Goal: Book appointment/travel/reservation

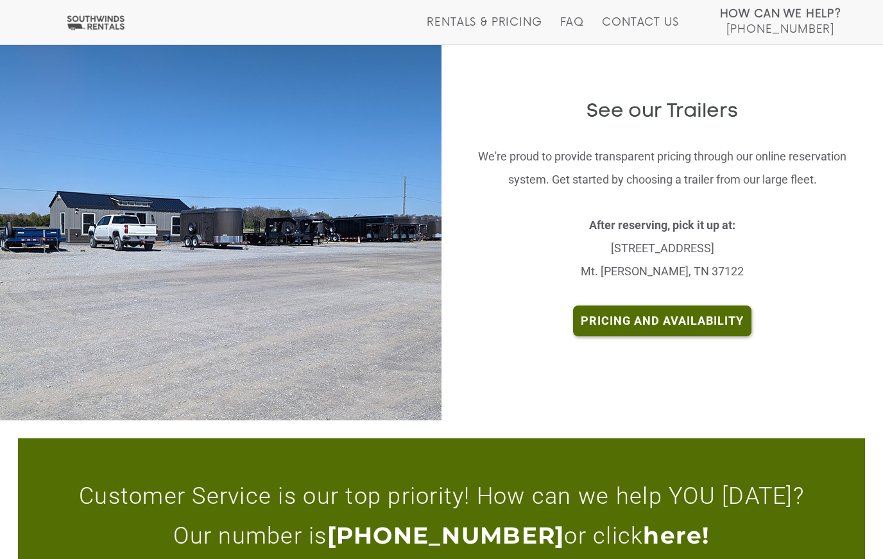
scroll to position [2679, 0]
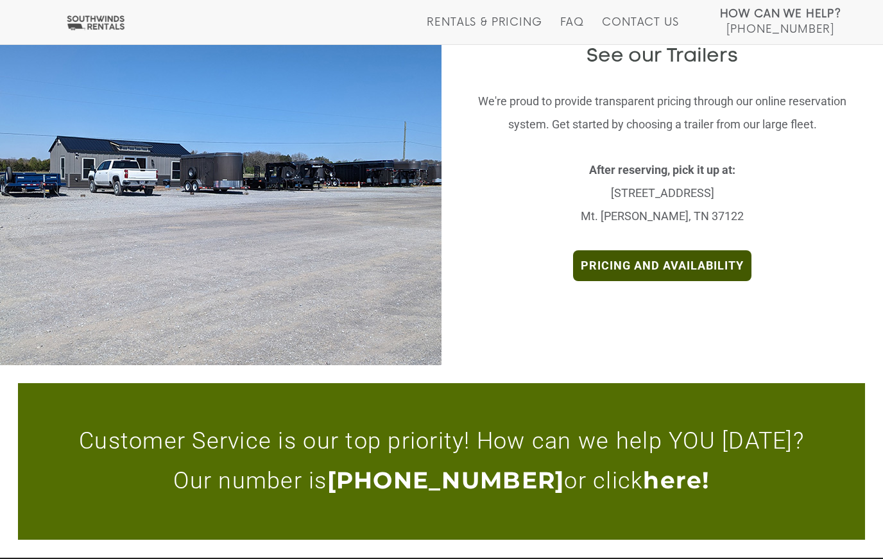
click at [608, 250] on link "Pricing and Availability" at bounding box center [662, 265] width 178 height 31
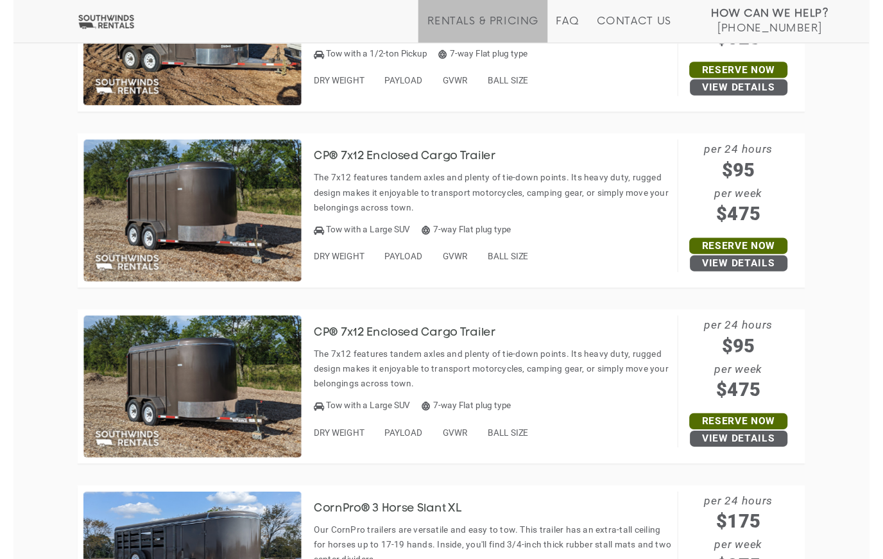
scroll to position [3410, 0]
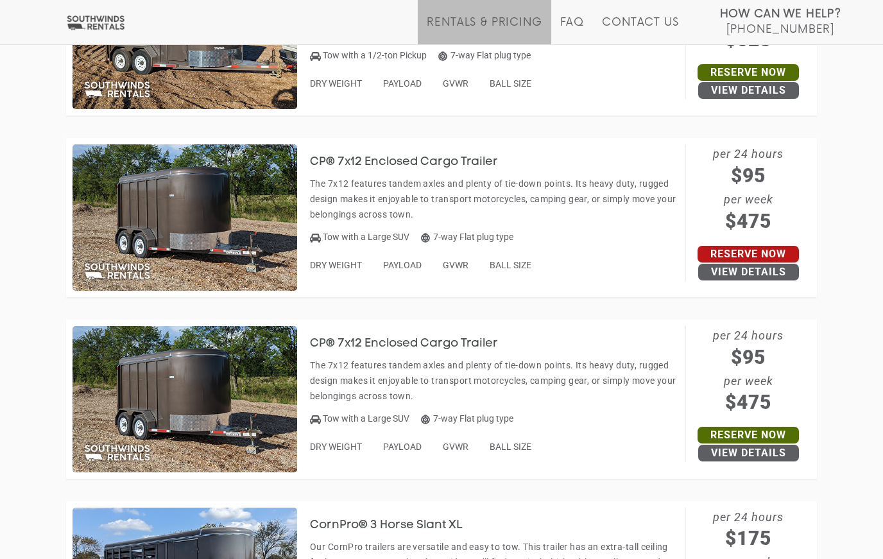
click at [778, 246] on link "Reserve Now" at bounding box center [747, 254] width 101 height 17
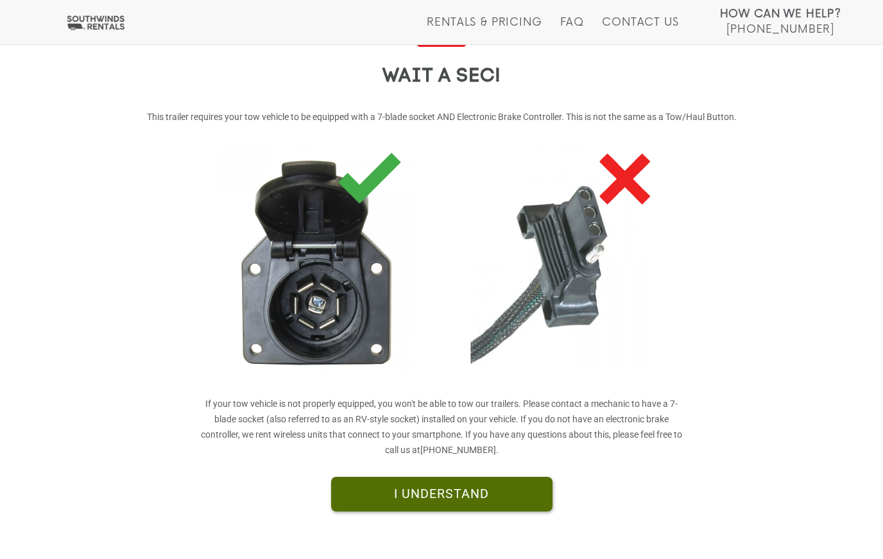
scroll to position [192, 0]
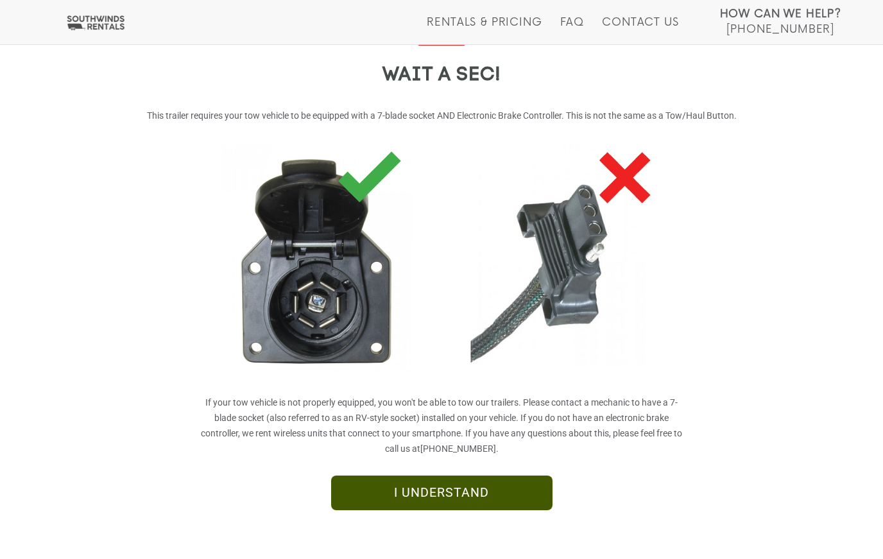
click at [505, 500] on link "I UNDERSTAND" at bounding box center [441, 492] width 221 height 35
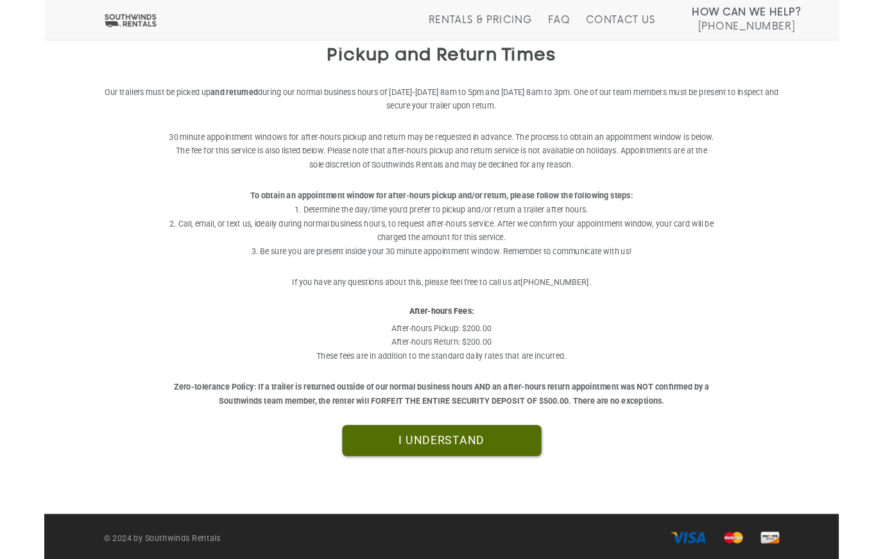
scroll to position [271, 0]
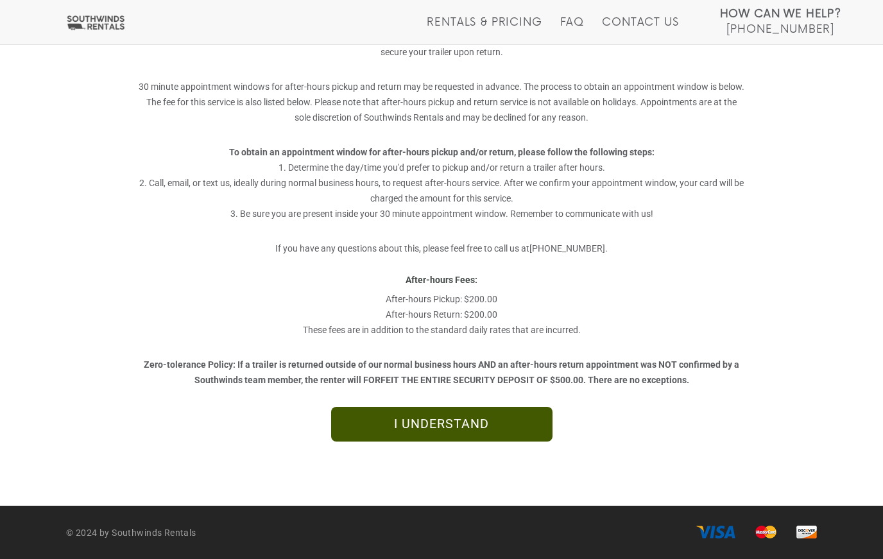
click at [527, 422] on link "I UNDERSTAND" at bounding box center [441, 424] width 221 height 35
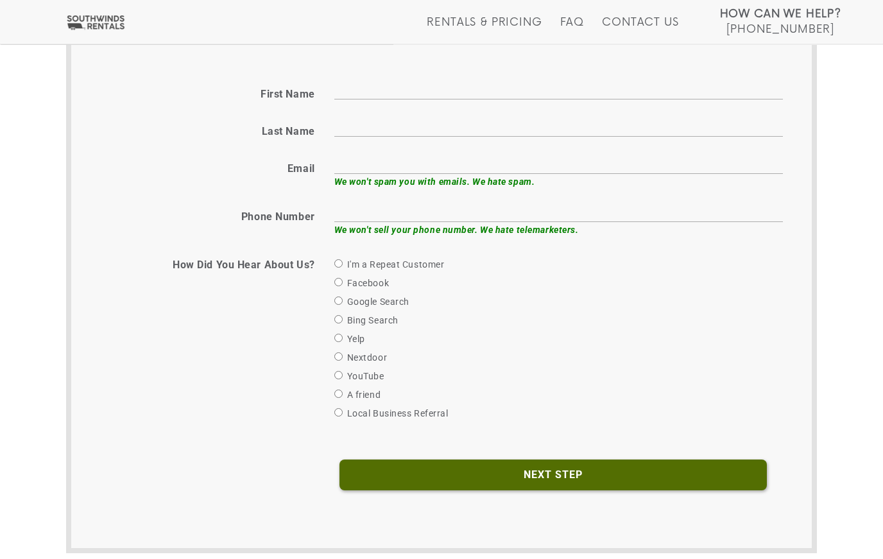
scroll to position [513, 0]
click at [570, 86] on input "First name" at bounding box center [558, 90] width 448 height 20
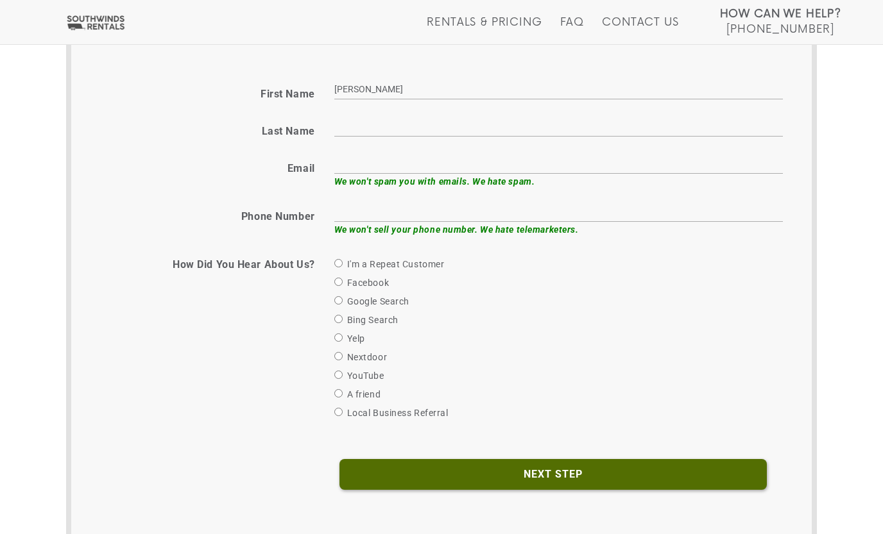
type input "Michael"
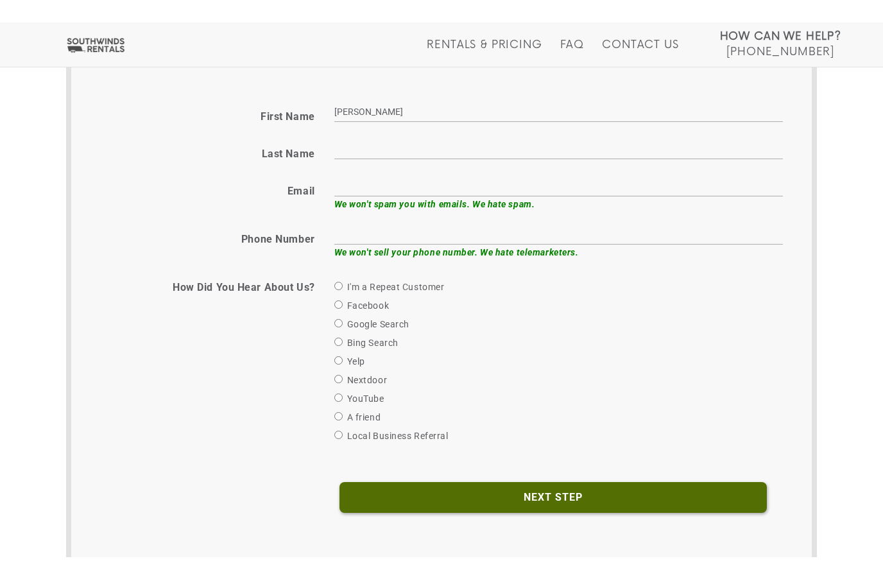
scroll to position [513, 0]
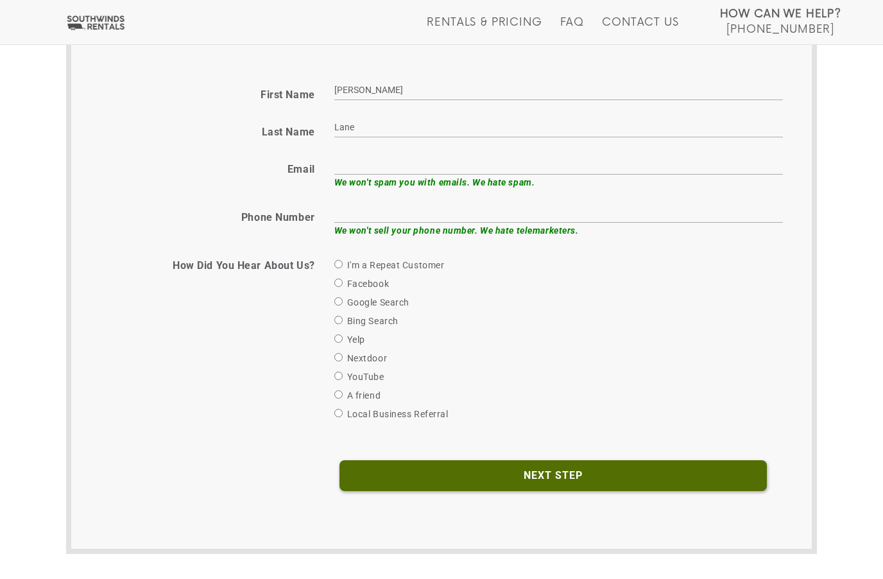
type input "Lane"
type input "Leonlane4174@gmail.com"
click at [428, 225] on em "We won't sell your phone number. We hate telemarketers." at bounding box center [456, 230] width 244 height 10
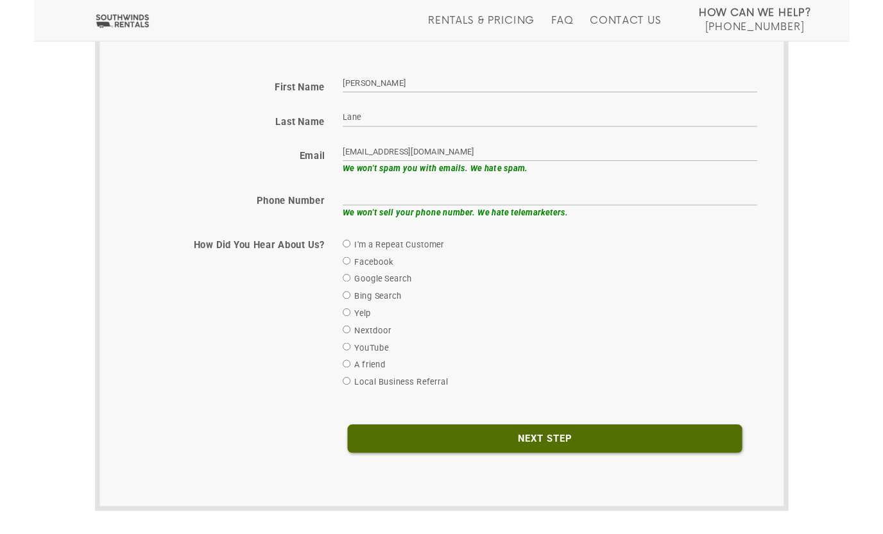
scroll to position [513, 0]
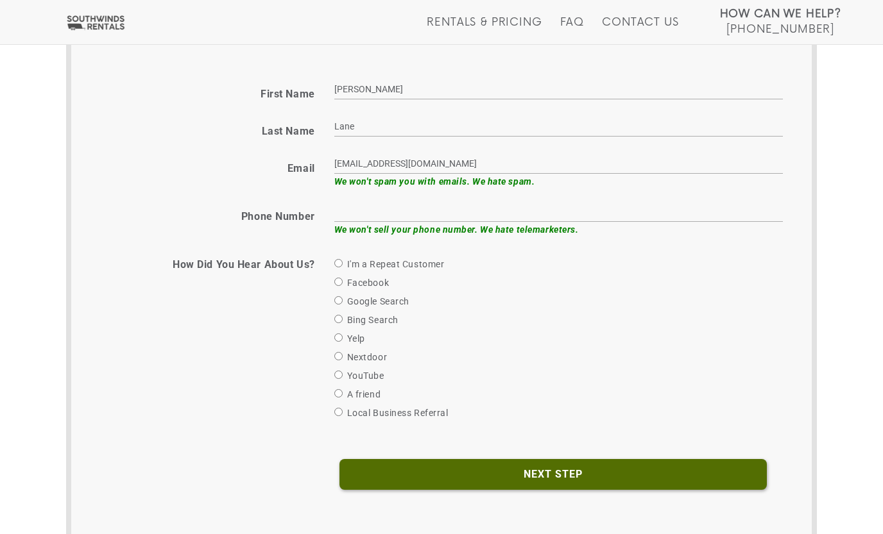
click at [423, 212] on input "text" at bounding box center [558, 212] width 448 height 20
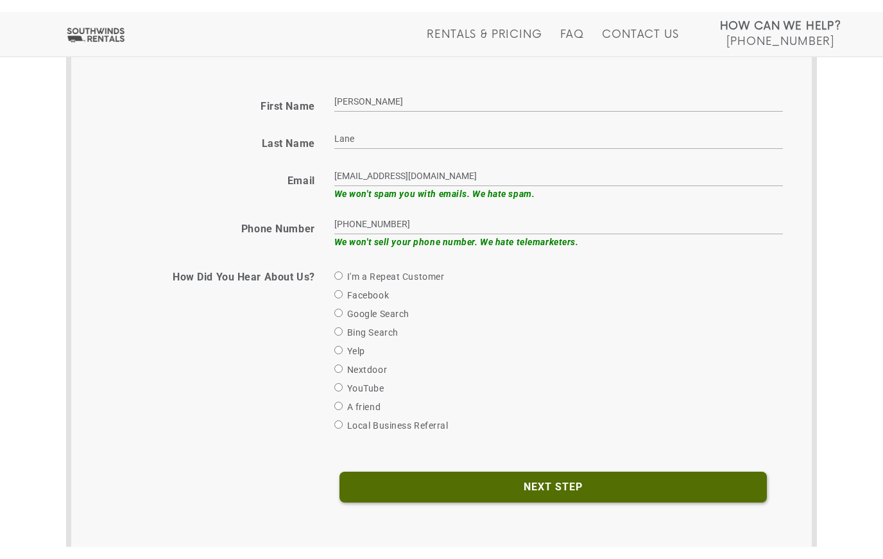
scroll to position [513, 0]
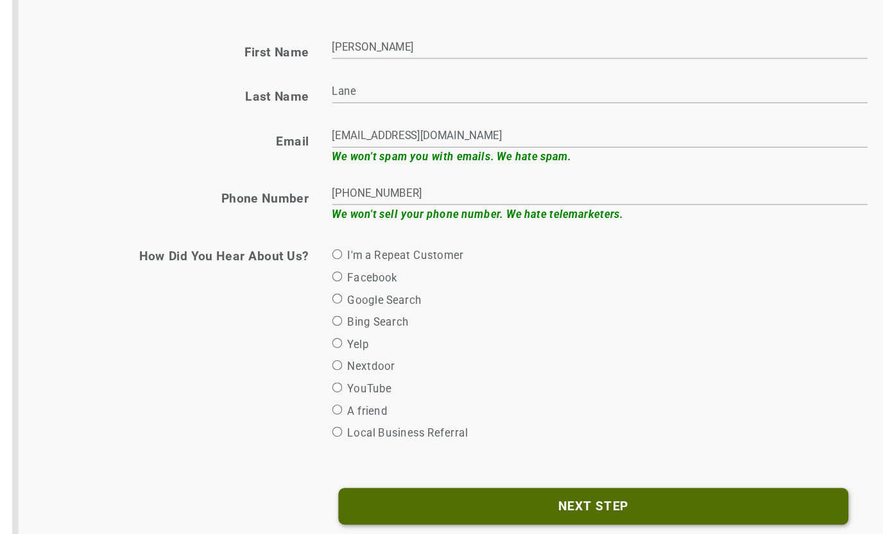
type input "629-250-2691"
click at [334, 297] on input "Google Search" at bounding box center [338, 301] width 8 height 8
radio input "true"
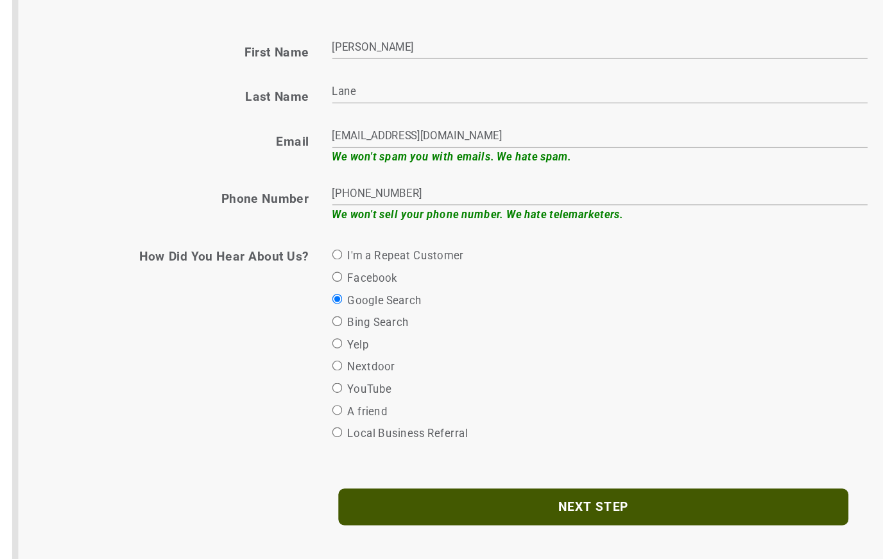
click at [432, 460] on input "Next Step" at bounding box center [552, 475] width 427 height 31
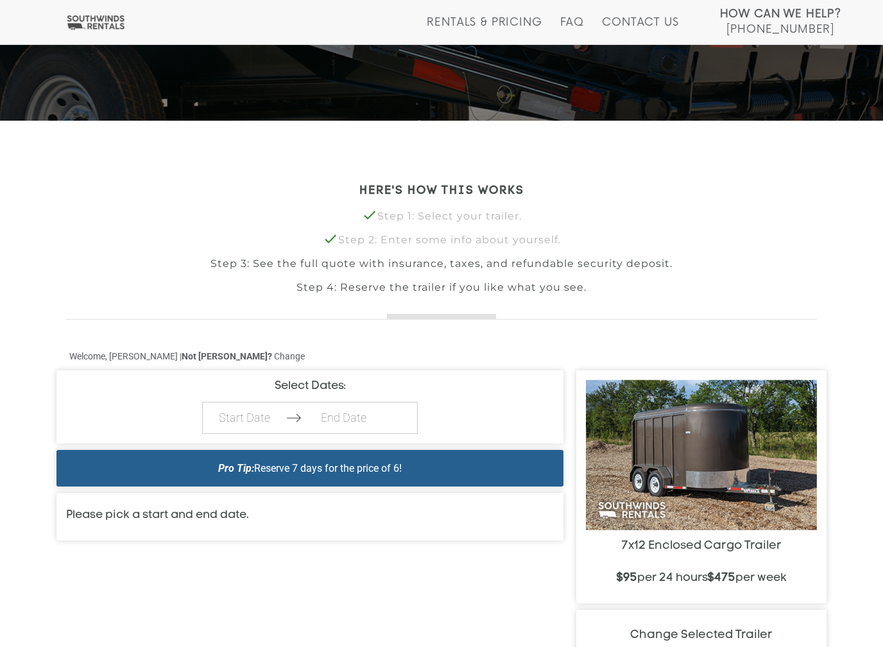
scroll to position [200, 0]
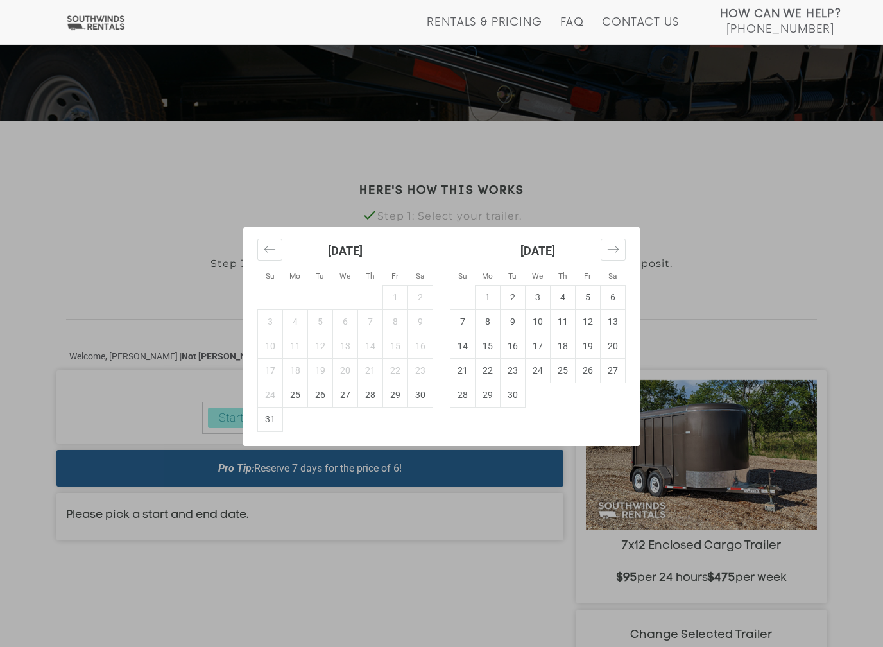
click at [273, 422] on body "Toggle navigation How Can We Help? Click here to call [PHONE_NUMBER] Rentals & …" at bounding box center [441, 123] width 883 height 647
click at [397, 397] on td "29" at bounding box center [395, 394] width 25 height 24
type input "[DATE]"
click at [487, 295] on td "1" at bounding box center [487, 297] width 25 height 24
type input "[DATE]"
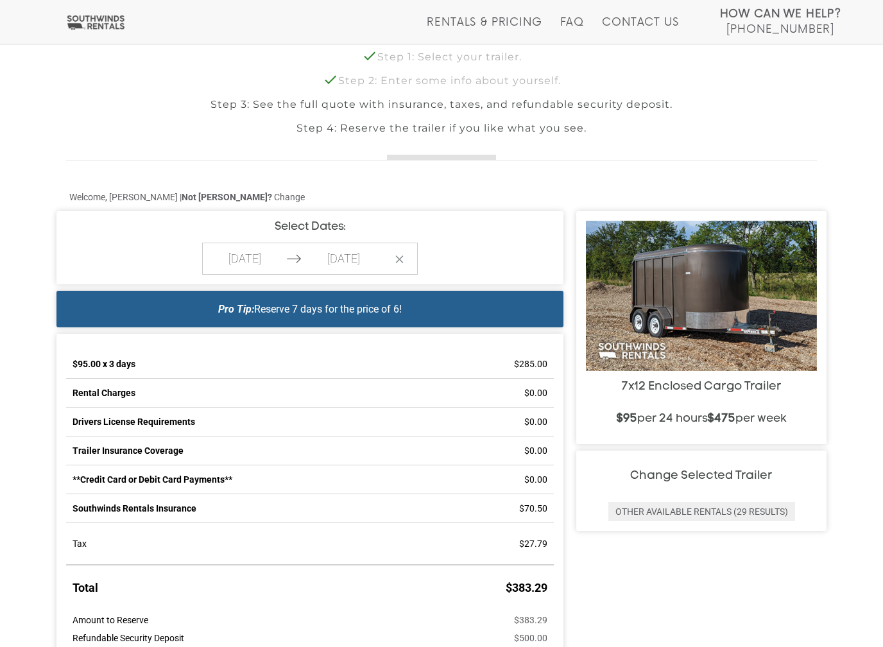
scroll to position [388, 0]
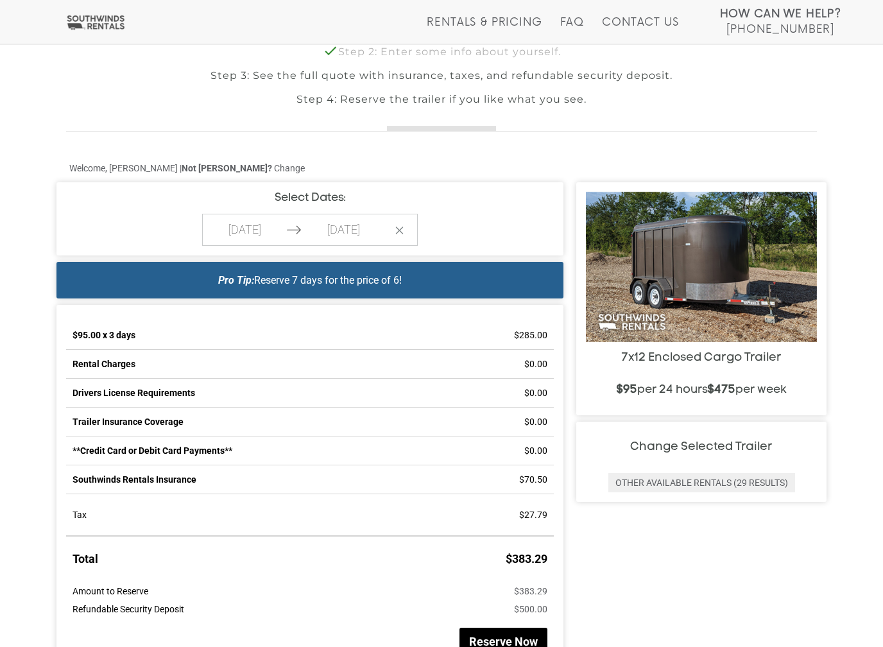
click at [86, 305] on div "$95.00 x 3 days $285.00 Rental Charges $0.00 Drivers License Requirements $0.00…" at bounding box center [309, 495] width 507 height 380
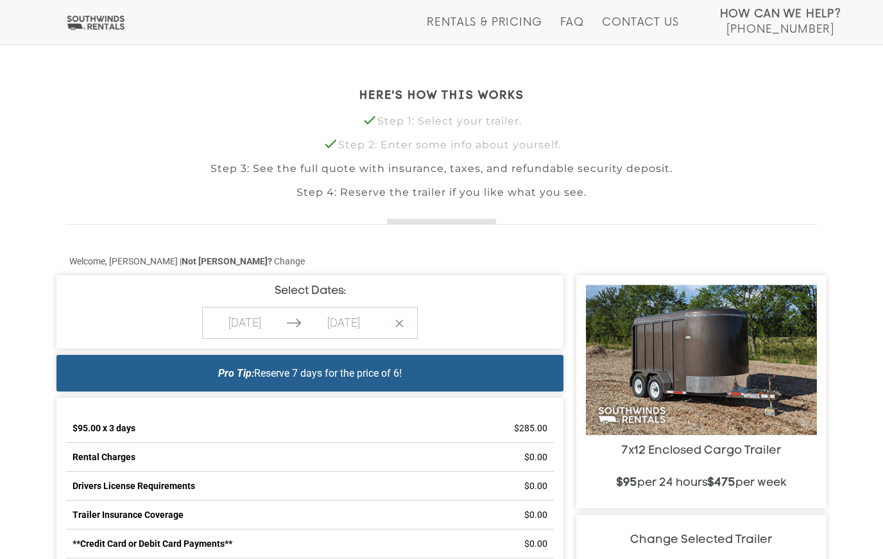
scroll to position [291, 0]
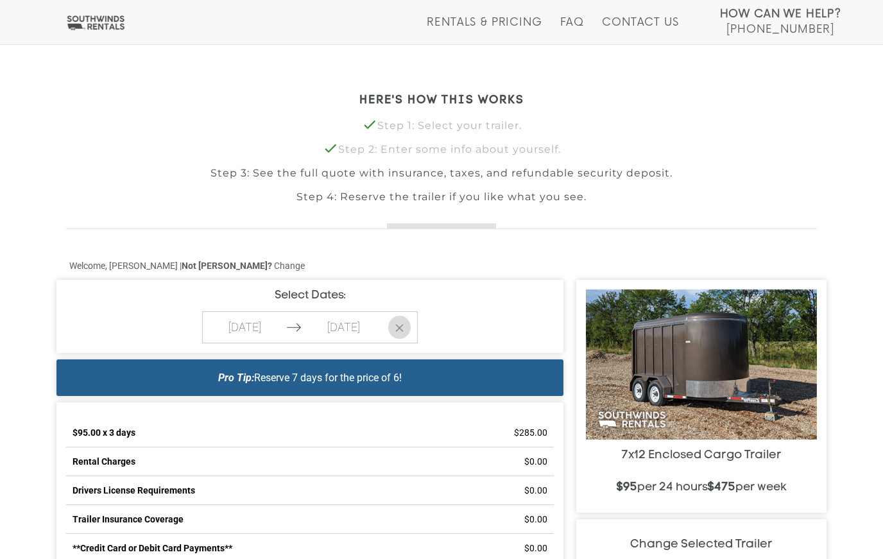
click at [395, 332] on button "Clear Dates" at bounding box center [399, 327] width 22 height 23
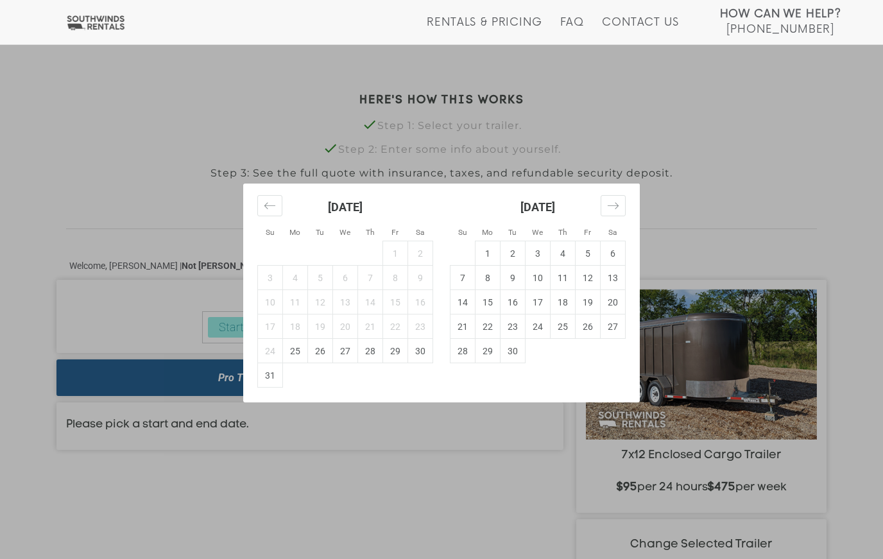
click at [398, 351] on td "29" at bounding box center [395, 351] width 25 height 24
type input "[DATE]"
click at [266, 377] on td "31" at bounding box center [270, 375] width 25 height 24
type input "[DATE]"
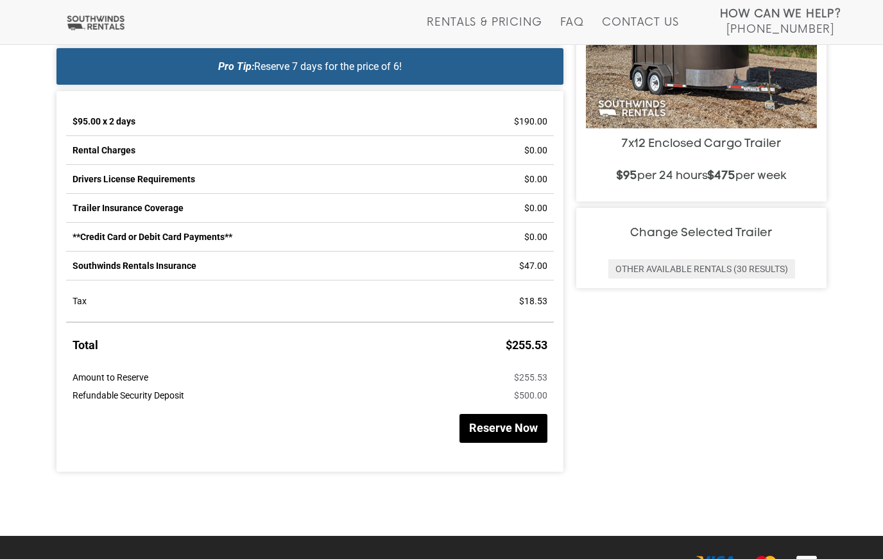
scroll to position [630, 0]
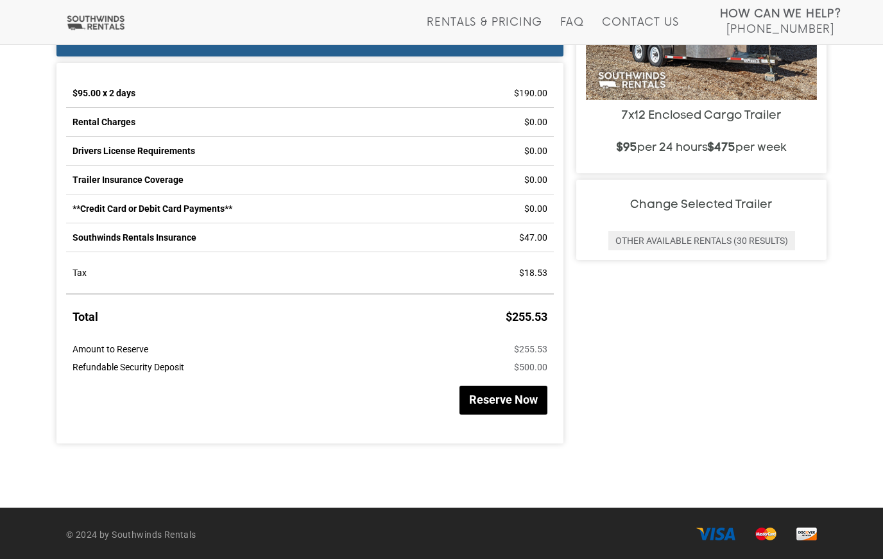
click at [493, 398] on button "Reserve Now" at bounding box center [503, 400] width 88 height 29
